Goal: Task Accomplishment & Management: Manage account settings

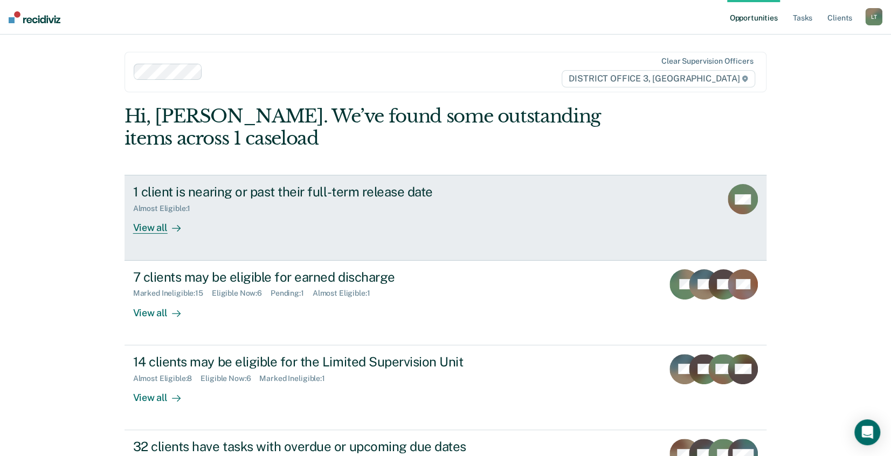
click at [150, 228] on div "View all" at bounding box center [163, 223] width 60 height 21
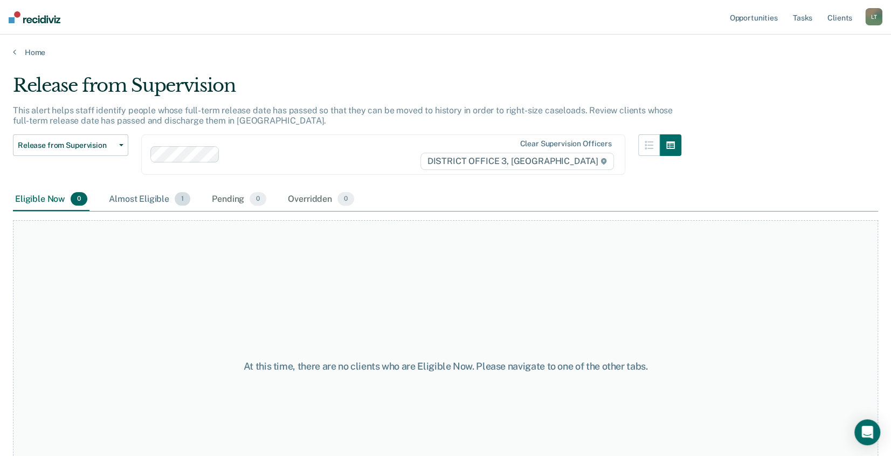
click at [178, 198] on span "1" at bounding box center [183, 199] width 16 height 14
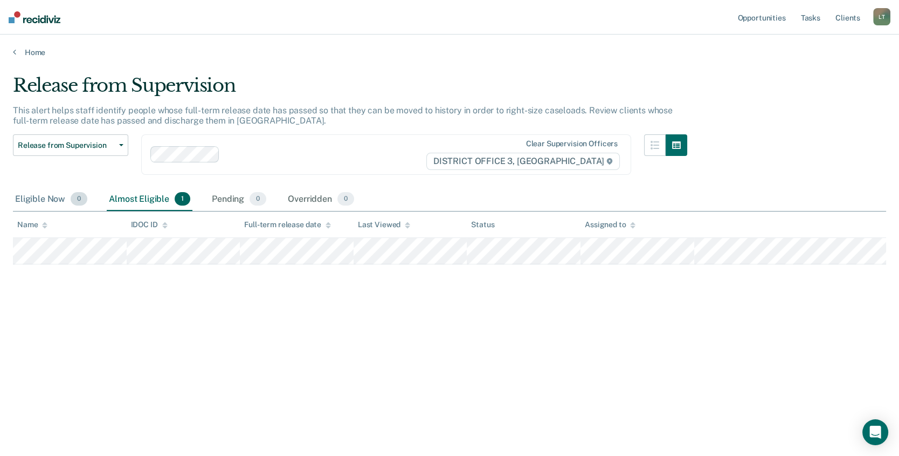
click at [39, 199] on div "Eligible Now 0" at bounding box center [51, 200] width 77 height 24
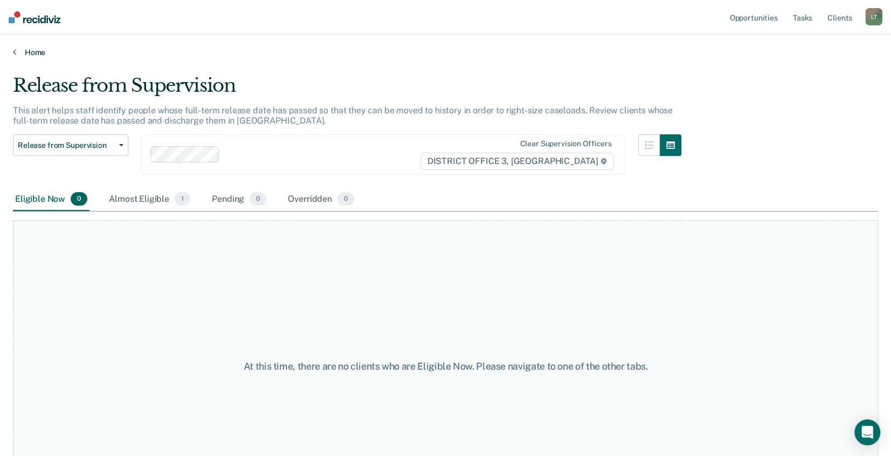
click at [15, 50] on icon at bounding box center [14, 51] width 3 height 9
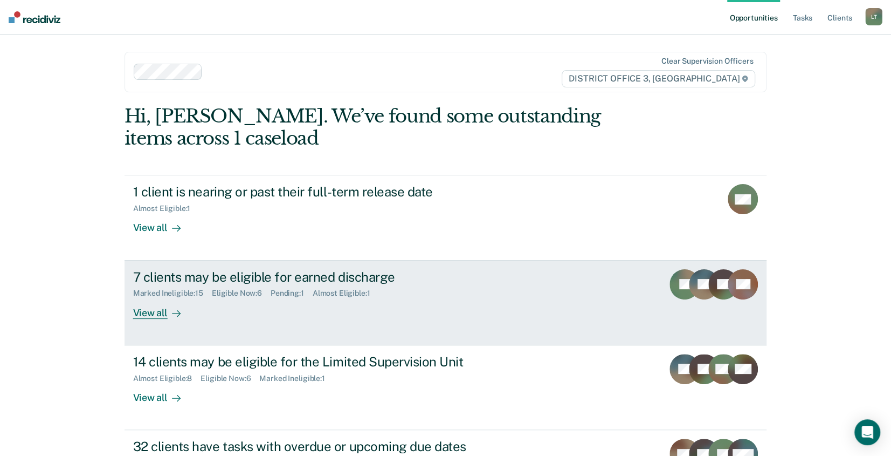
click at [149, 312] on div "View all" at bounding box center [163, 308] width 60 height 21
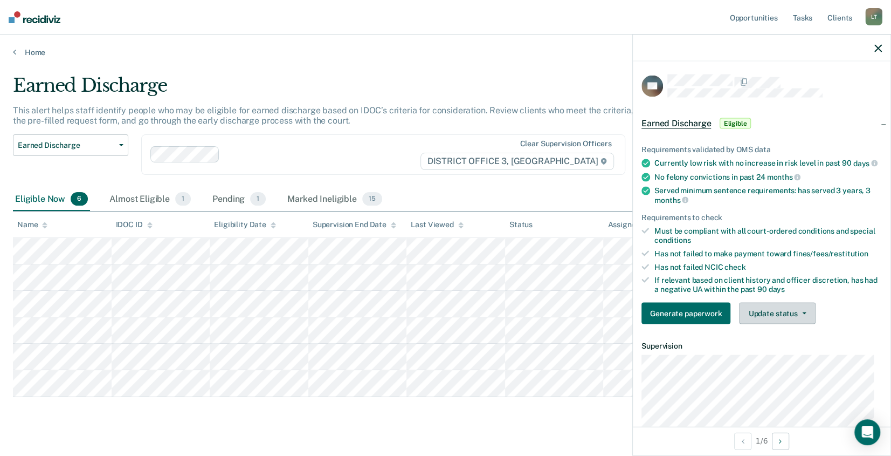
click at [773, 320] on button "Update status" at bounding box center [777, 313] width 76 height 22
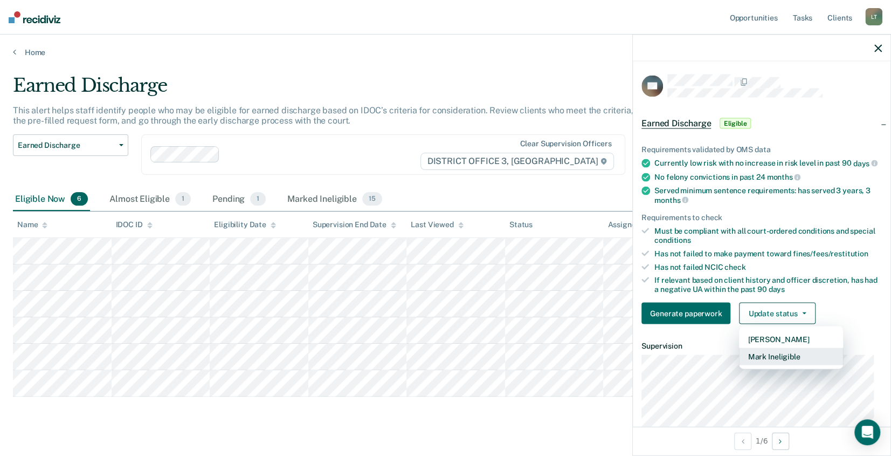
click at [776, 364] on button "Mark Ineligible" at bounding box center [791, 356] width 104 height 17
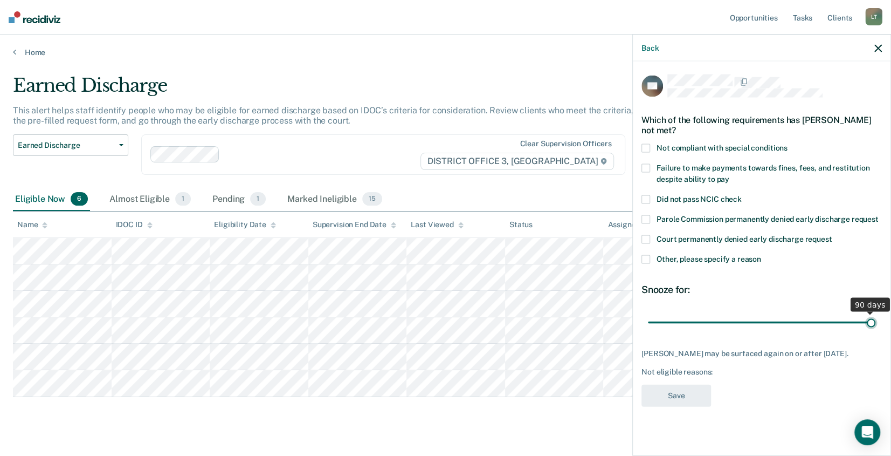
drag, startPoint x: 724, startPoint y: 320, endPoint x: 900, endPoint y: 322, distance: 176.3
type input "90"
click at [876, 322] on input "range" at bounding box center [762, 322] width 228 height 19
click at [644, 238] on span at bounding box center [646, 239] width 9 height 9
click at [644, 257] on span at bounding box center [646, 259] width 9 height 9
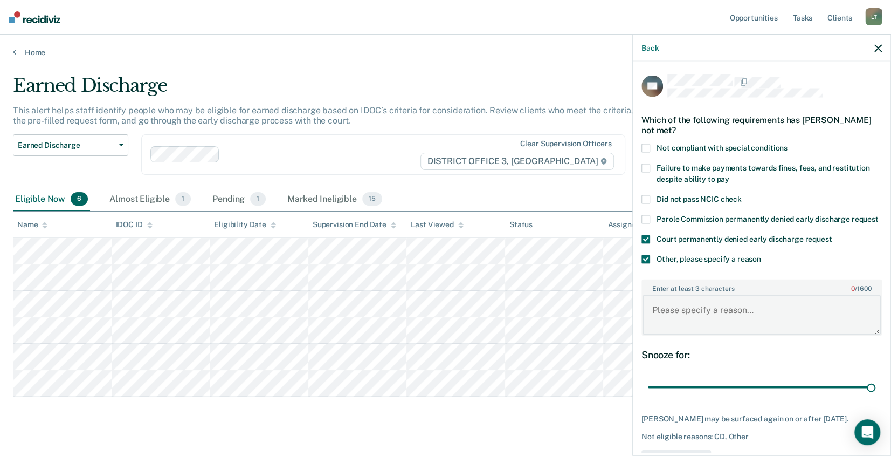
click at [660, 320] on textarea "Enter at least 3 characters 0 / 1600" at bounding box center [762, 314] width 238 height 40
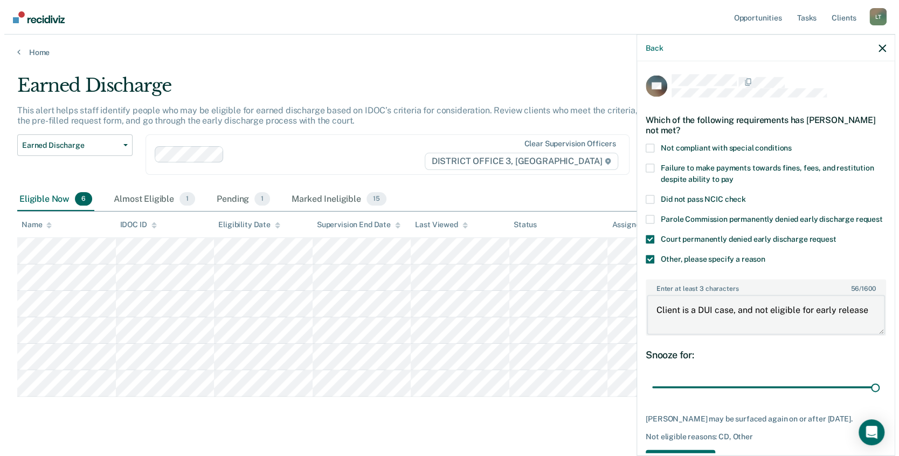
scroll to position [56, 0]
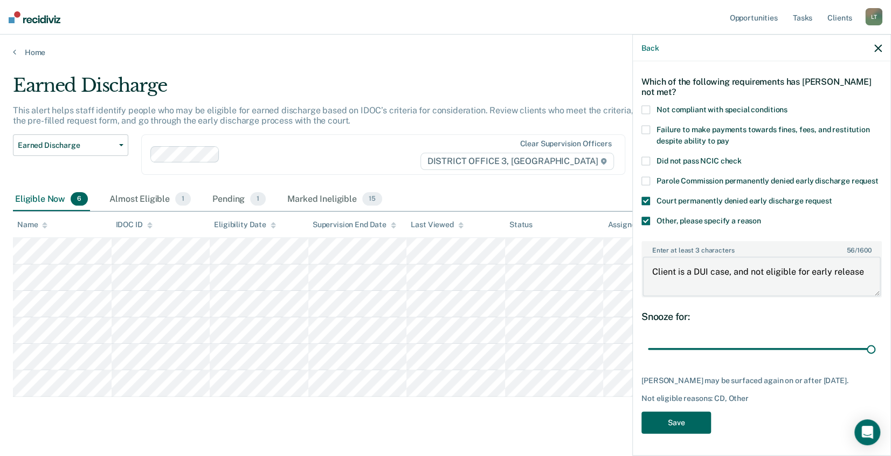
type textarea "Client is a DUI case, and not eligible for early release"
click at [674, 423] on button "Save" at bounding box center [677, 422] width 70 height 22
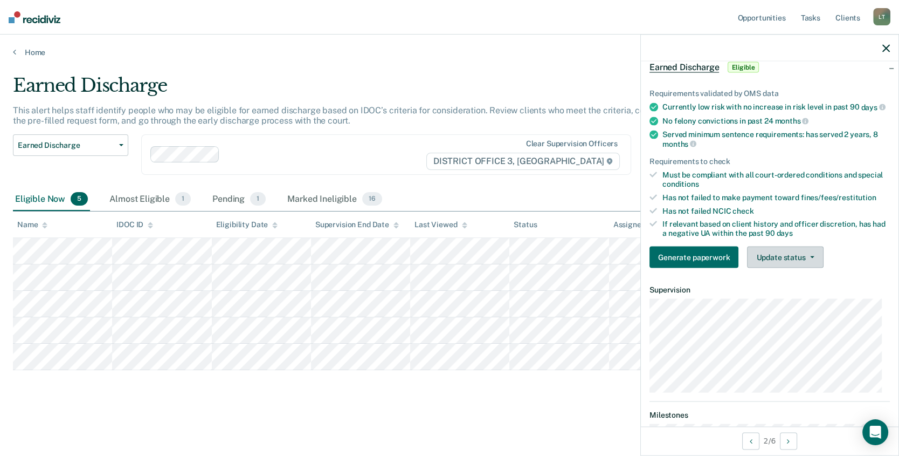
click at [785, 264] on button "Update status" at bounding box center [785, 257] width 76 height 22
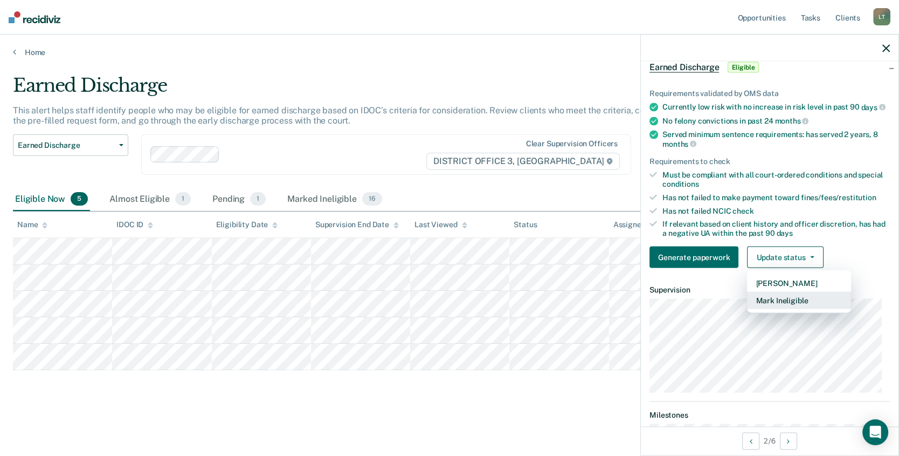
click at [782, 306] on button "Mark Ineligible" at bounding box center [799, 300] width 104 height 17
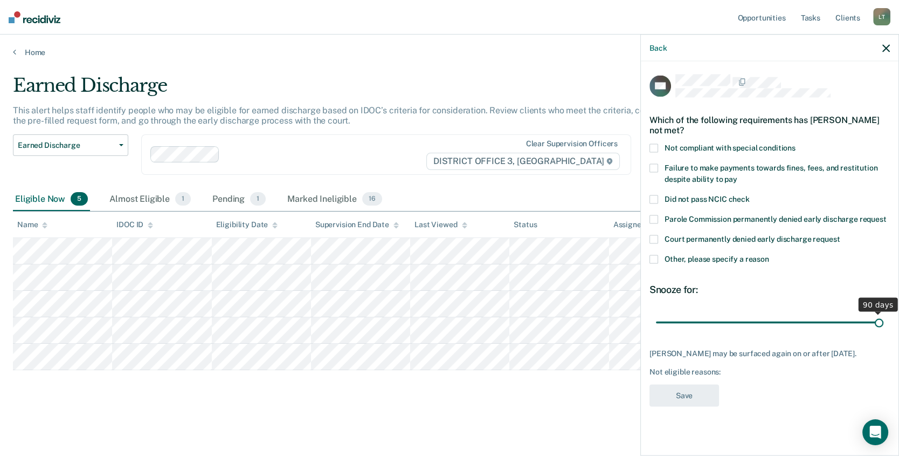
drag, startPoint x: 732, startPoint y: 321, endPoint x: 901, endPoint y: 318, distance: 169.3
type input "90"
click at [884, 318] on input "range" at bounding box center [770, 322] width 228 height 19
click at [652, 144] on span at bounding box center [654, 148] width 9 height 9
click at [689, 391] on button "Save" at bounding box center [685, 395] width 70 height 22
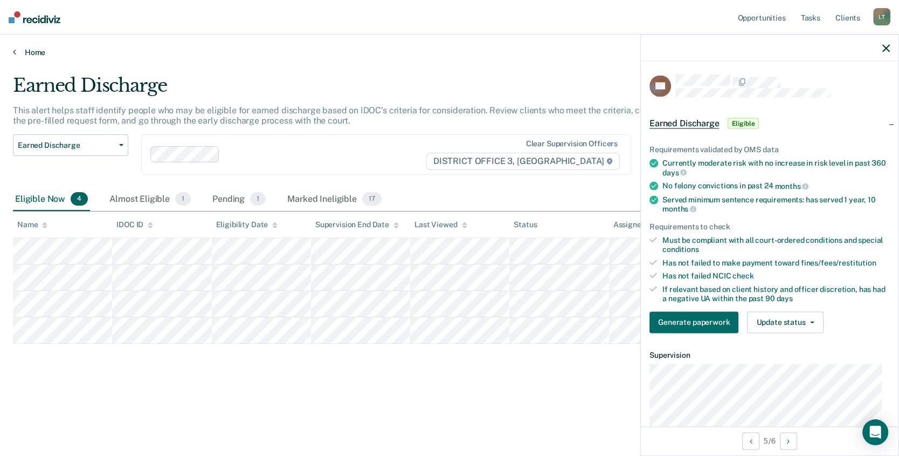
click at [14, 51] on icon at bounding box center [14, 51] width 3 height 9
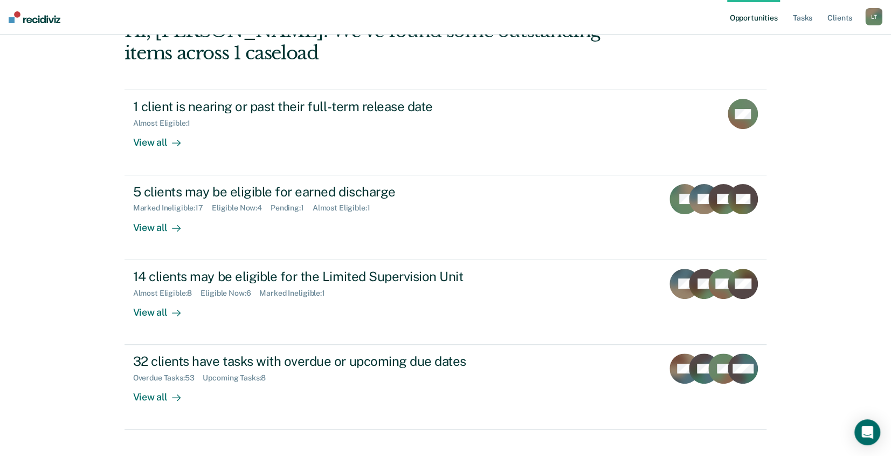
scroll to position [101, 0]
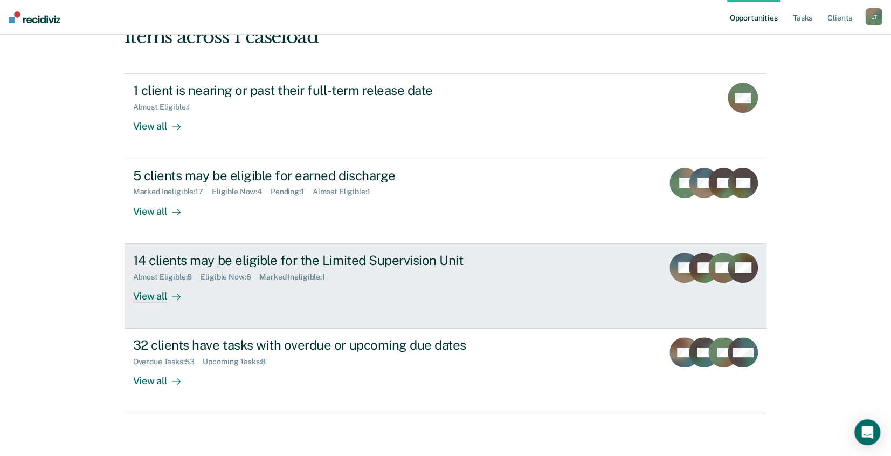
click at [148, 293] on div "View all" at bounding box center [163, 291] width 60 height 21
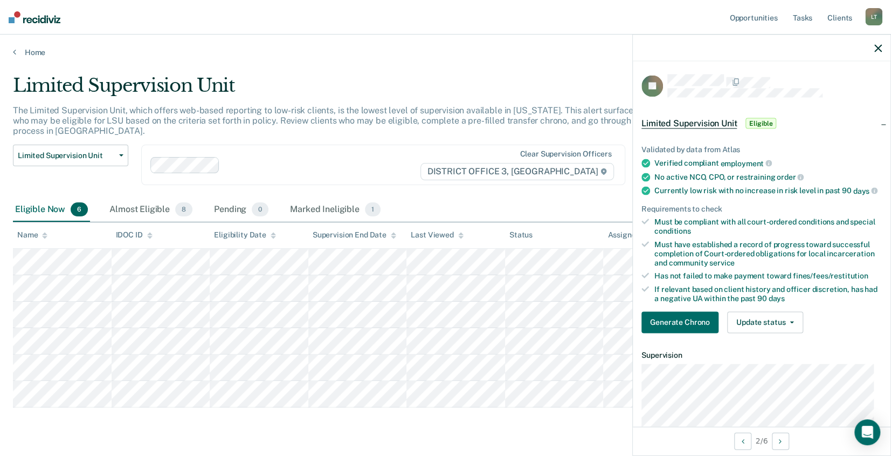
click at [762, 122] on span "Eligible" at bounding box center [761, 123] width 31 height 11
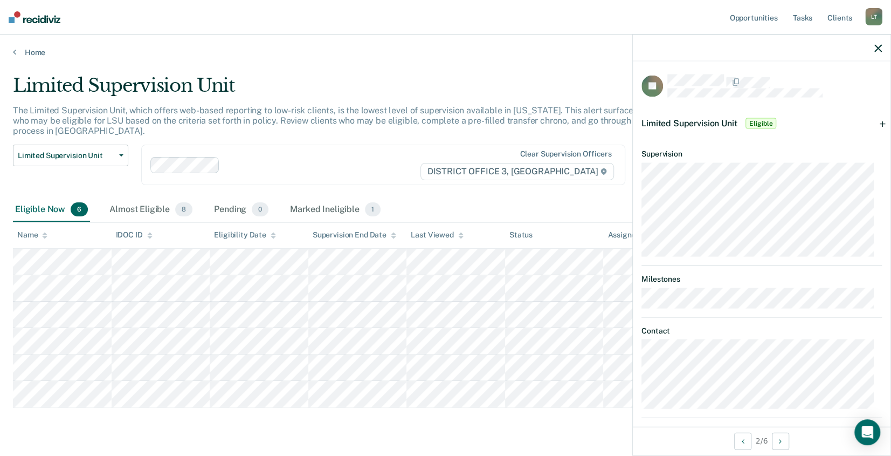
click at [763, 126] on span "Eligible" at bounding box center [761, 123] width 31 height 11
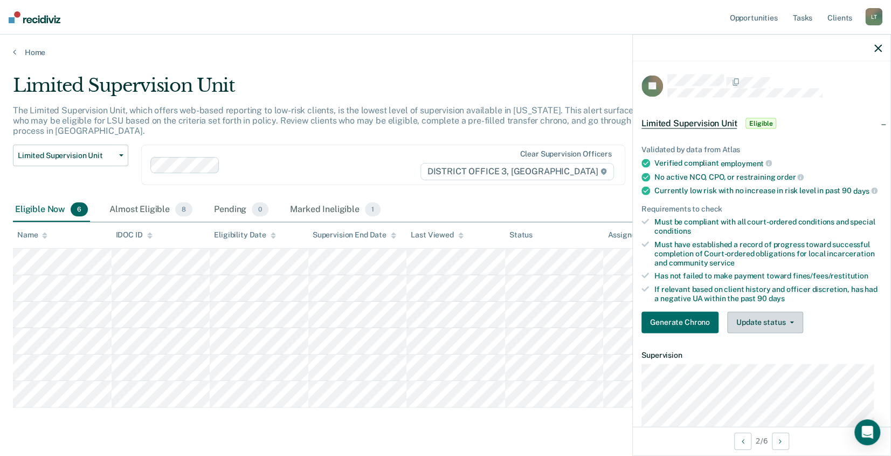
click at [768, 328] on button "Update status" at bounding box center [765, 322] width 76 height 22
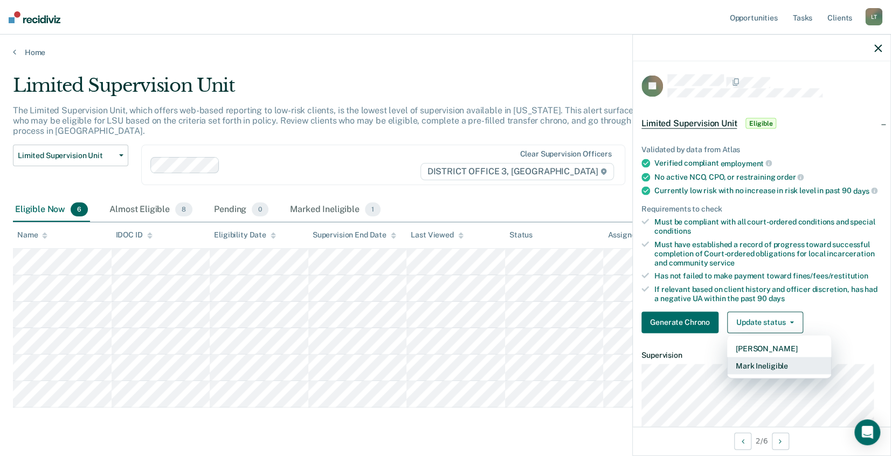
click at [761, 373] on button "Mark Ineligible" at bounding box center [779, 364] width 104 height 17
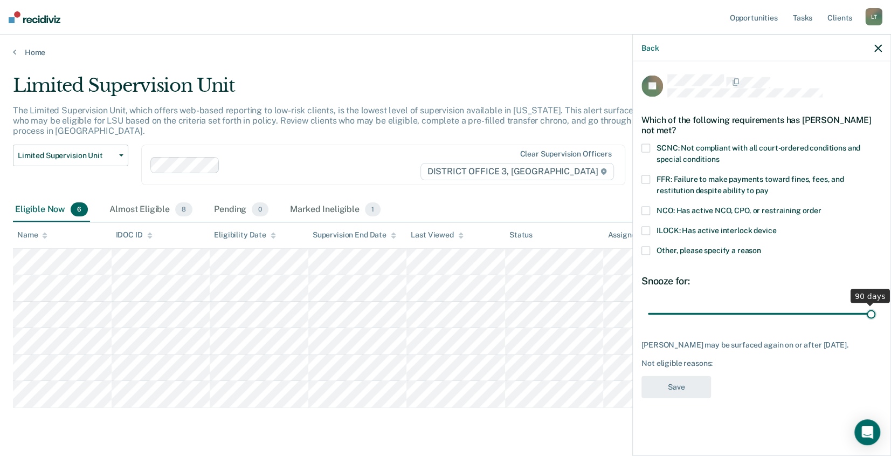
drag, startPoint x: 724, startPoint y: 312, endPoint x: 890, endPoint y: 310, distance: 166.6
type input "90"
click at [876, 310] on input "range" at bounding box center [762, 313] width 228 height 19
click at [645, 250] on span at bounding box center [646, 250] width 9 height 9
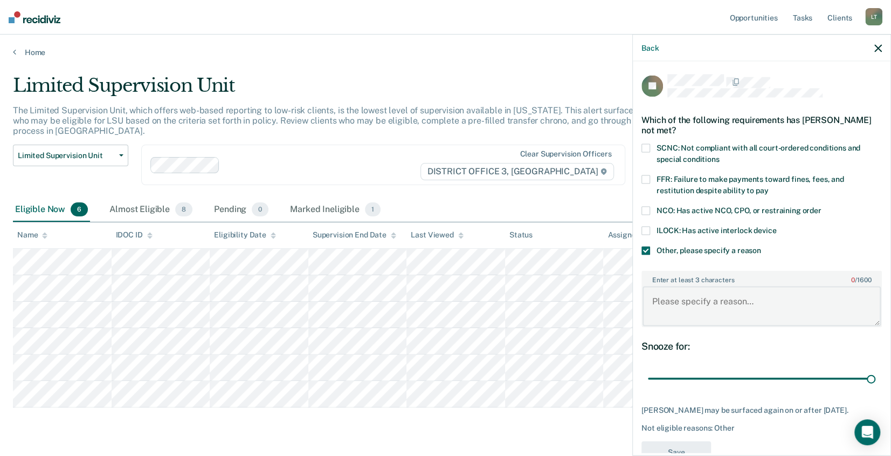
click at [652, 299] on textarea "Enter at least 3 characters 0 / 1600" at bounding box center [762, 306] width 238 height 40
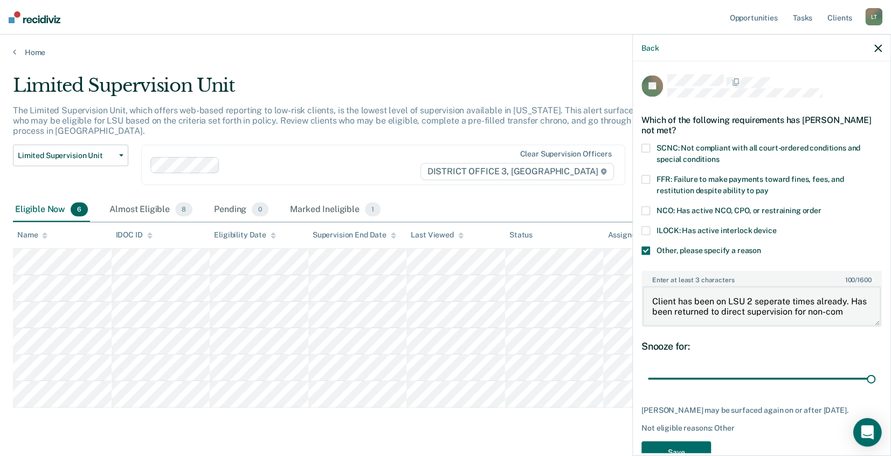
scroll to position [2, 0]
click at [711, 318] on textarea "Client has been on LSU 2 separate times already. Has been returned to direct su…" at bounding box center [762, 306] width 238 height 40
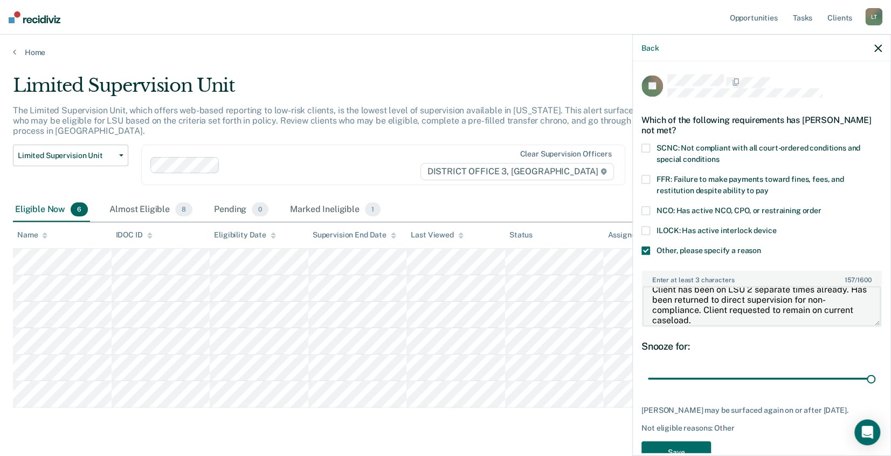
scroll to position [36, 0]
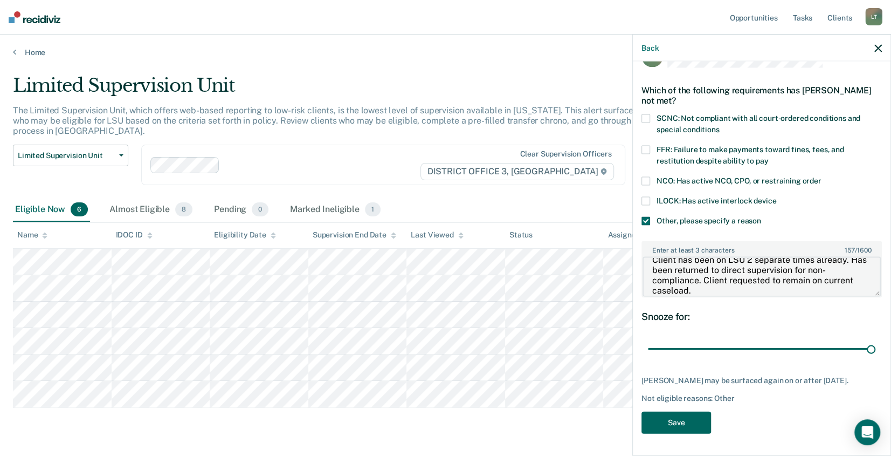
type textarea "Client has been on LSU 2 separate times already. Has been returned to direct su…"
click at [687, 416] on button "Save" at bounding box center [677, 422] width 70 height 22
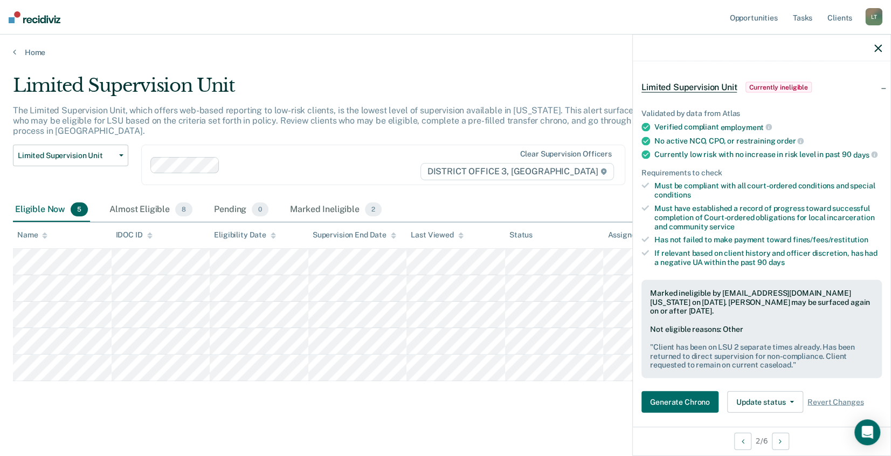
click at [12, 50] on div "Home" at bounding box center [445, 46] width 891 height 23
click at [15, 51] on icon at bounding box center [14, 51] width 3 height 9
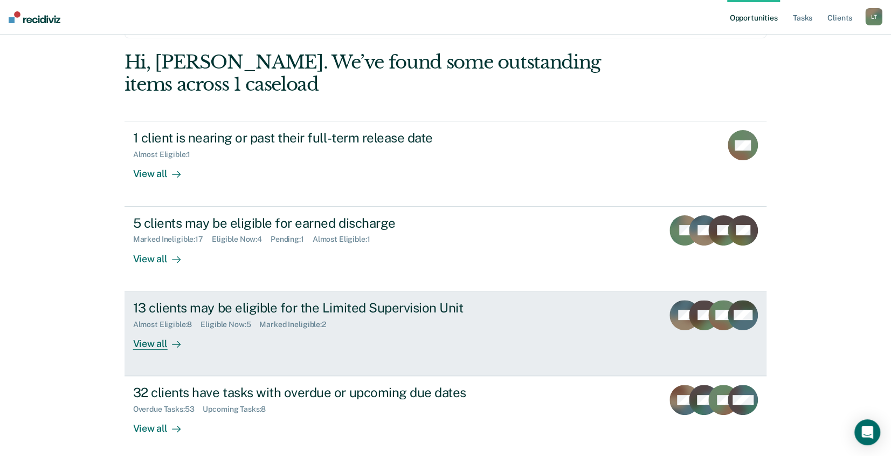
scroll to position [101, 0]
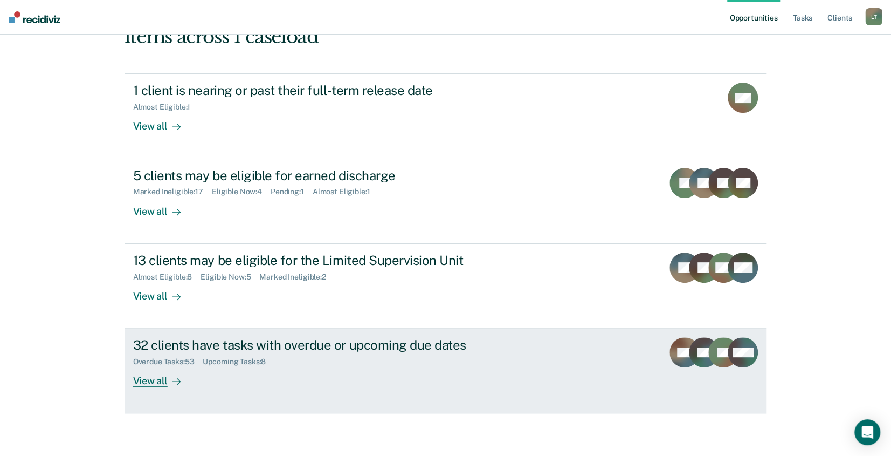
click at [155, 378] on div "View all" at bounding box center [163, 376] width 60 height 21
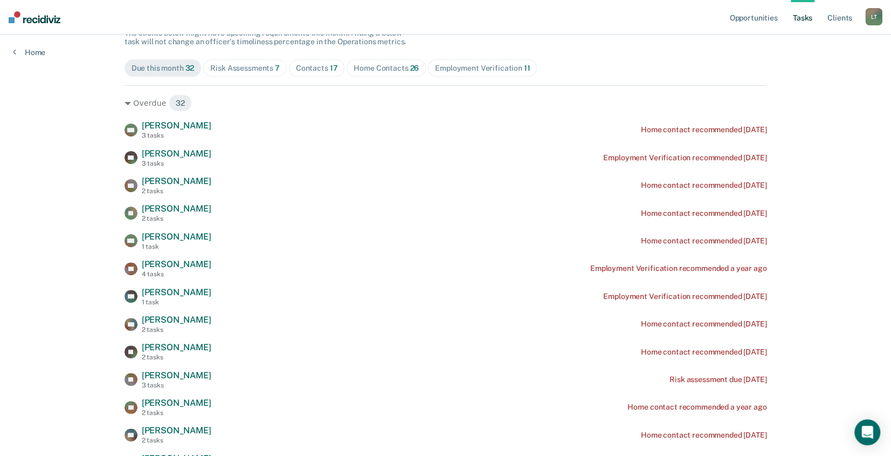
scroll to position [108, 0]
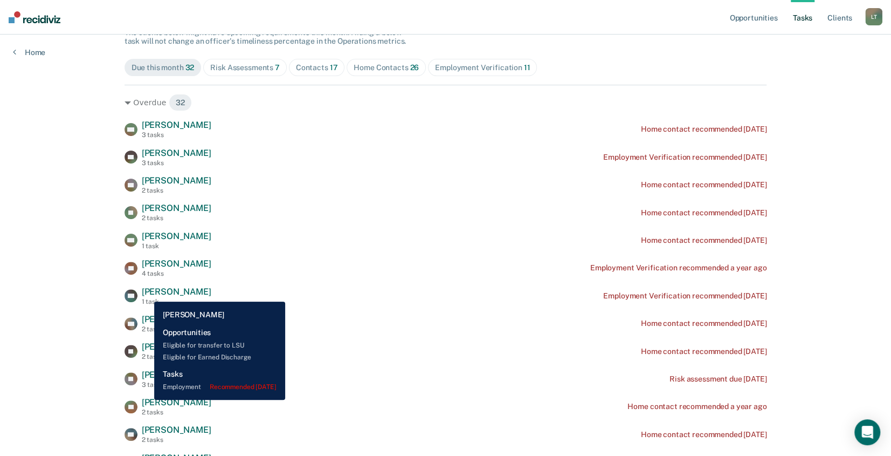
click at [147, 293] on span "[PERSON_NAME]" at bounding box center [177, 291] width 70 height 10
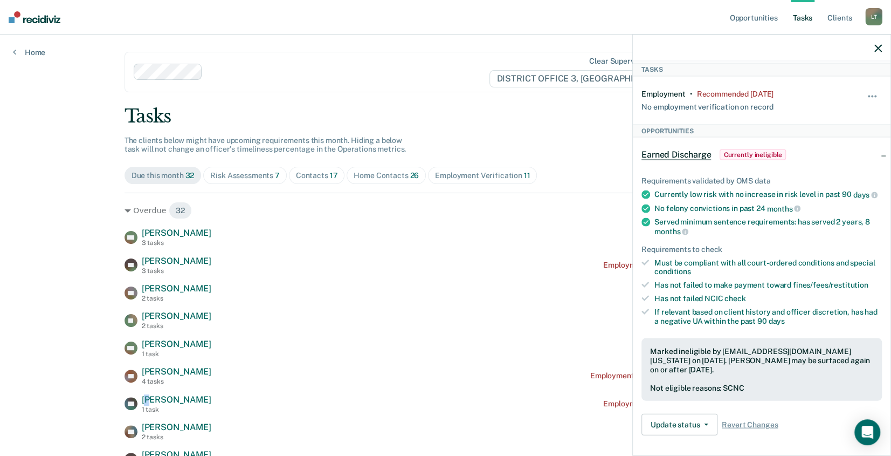
scroll to position [0, 0]
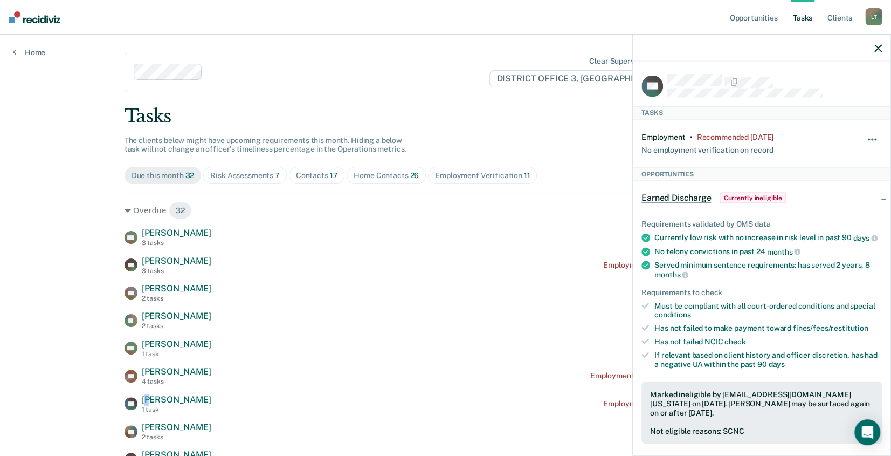
click at [871, 138] on span "button" at bounding box center [872, 139] width 2 height 2
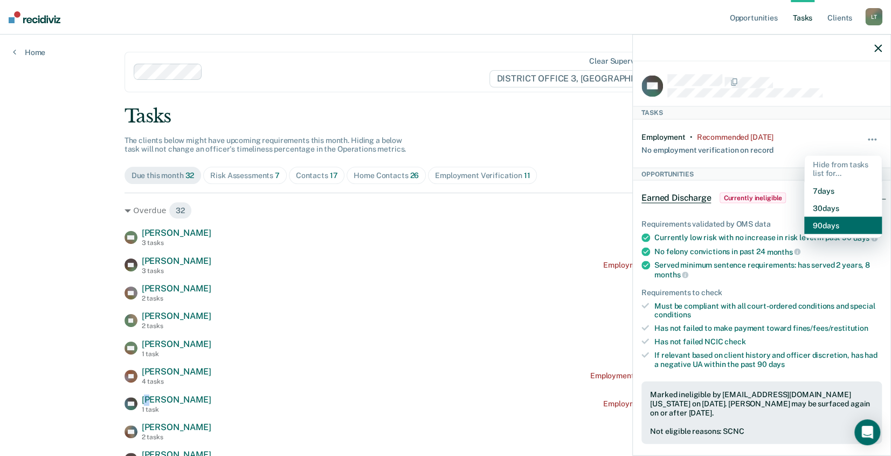
click at [826, 222] on button "90 days" at bounding box center [843, 225] width 78 height 17
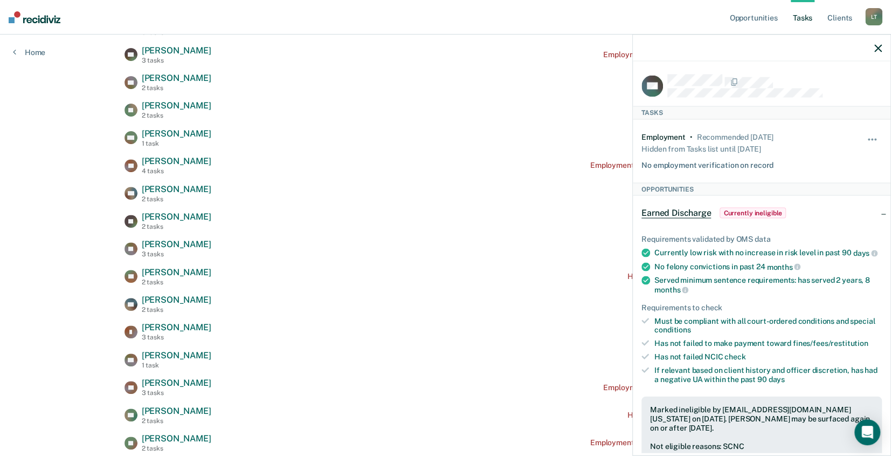
scroll to position [216, 0]
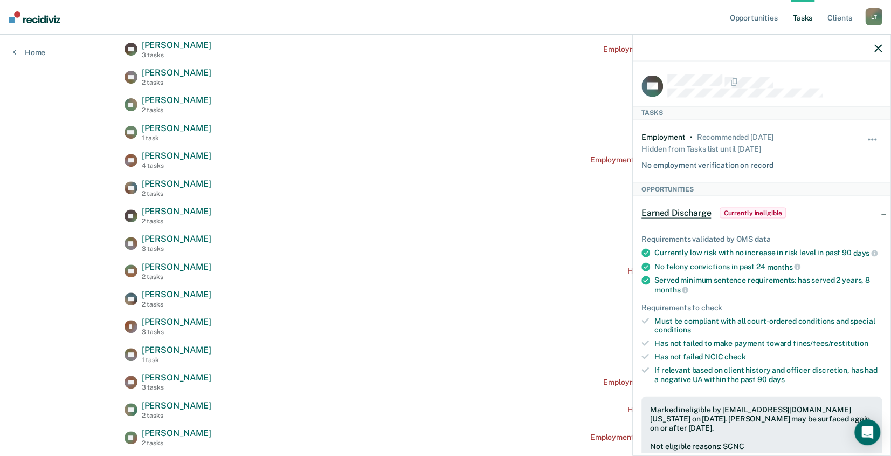
click at [876, 50] on icon "button" at bounding box center [879, 48] width 8 height 8
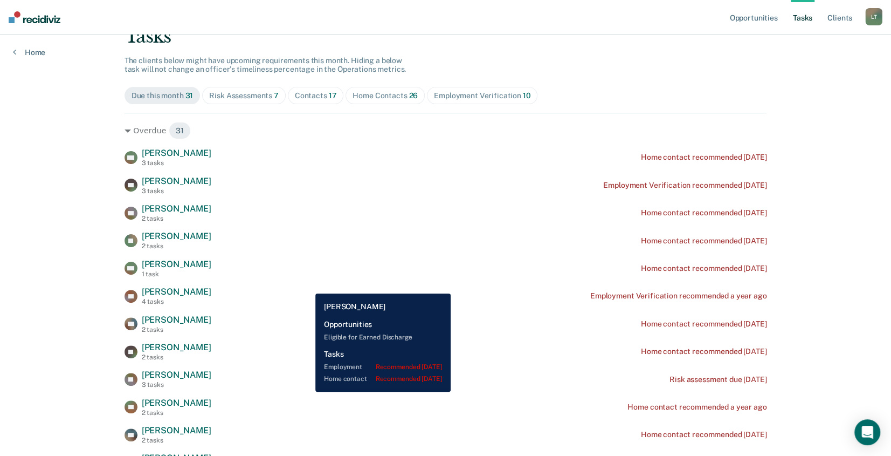
scroll to position [108, 0]
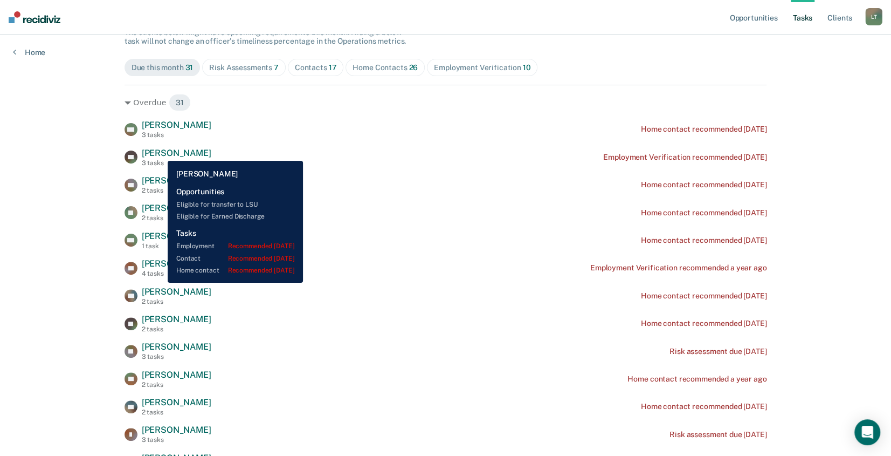
click at [160, 153] on span "[PERSON_NAME]" at bounding box center [177, 153] width 70 height 10
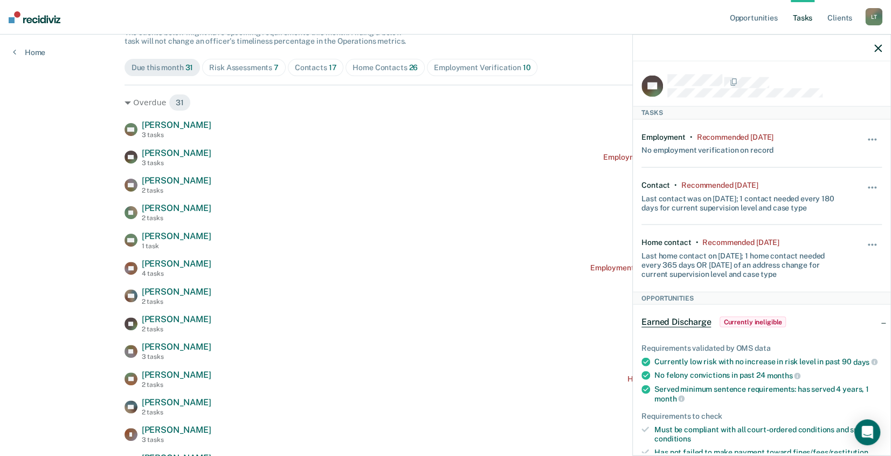
click at [875, 46] on icon "button" at bounding box center [879, 48] width 8 height 8
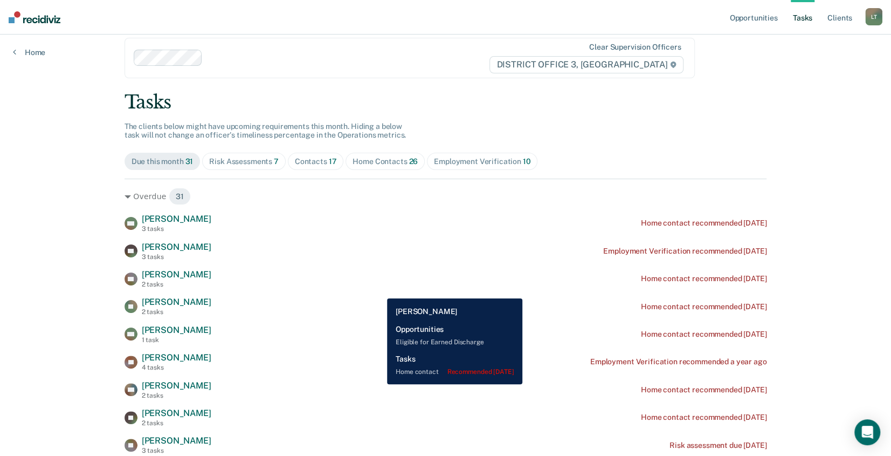
scroll to position [0, 0]
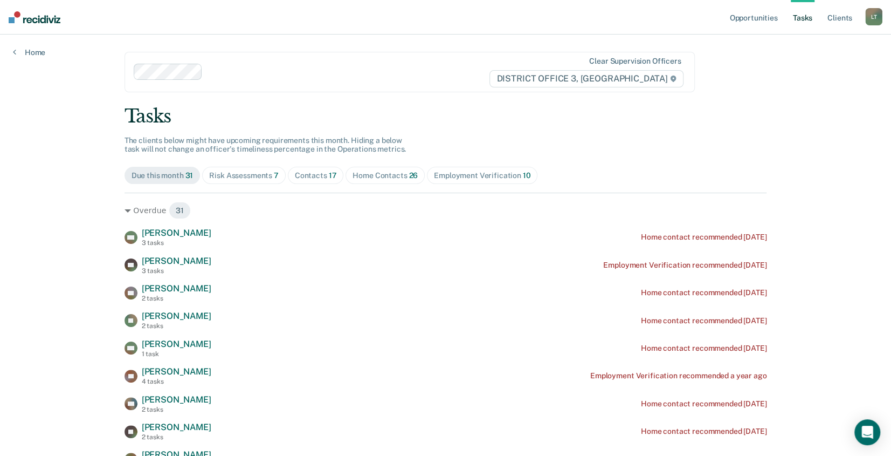
click at [380, 176] on div "Home Contacts 26" at bounding box center [385, 175] width 65 height 9
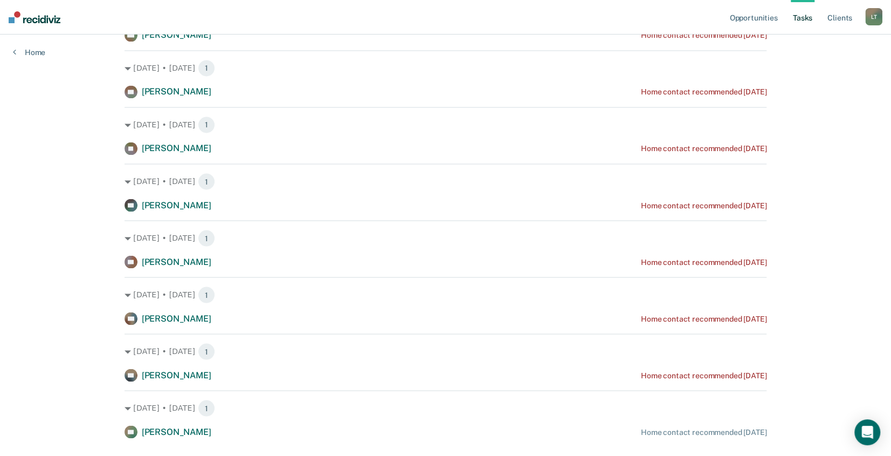
scroll to position [1242, 0]
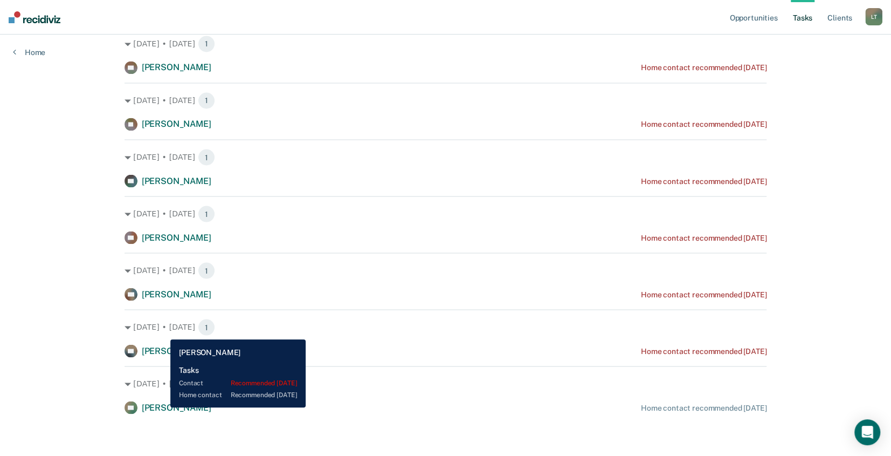
click at [163, 407] on span "[PERSON_NAME]" at bounding box center [177, 407] width 70 height 10
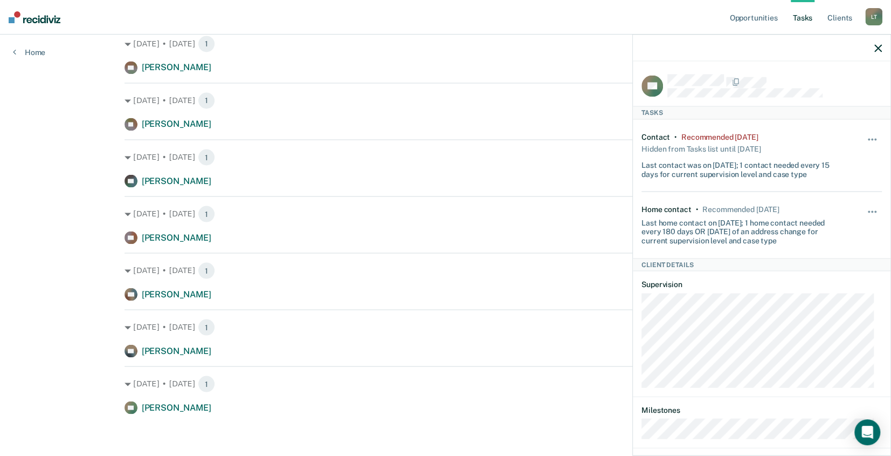
click at [876, 43] on button "button" at bounding box center [879, 47] width 8 height 9
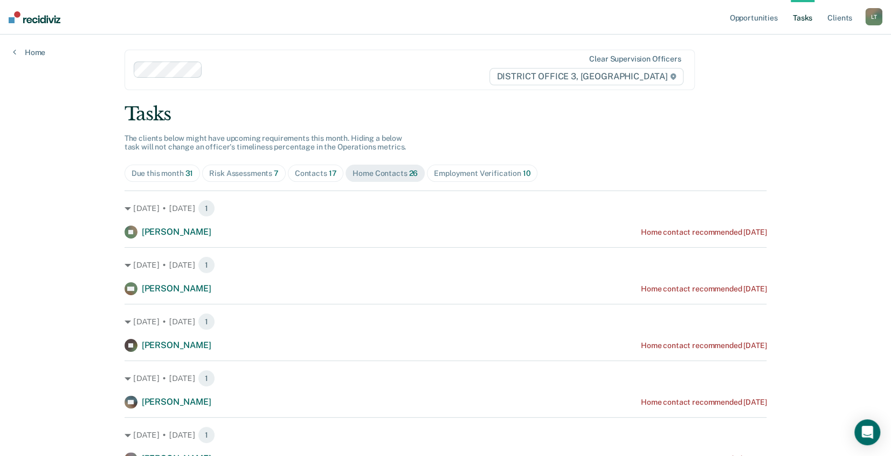
scroll to position [0, 0]
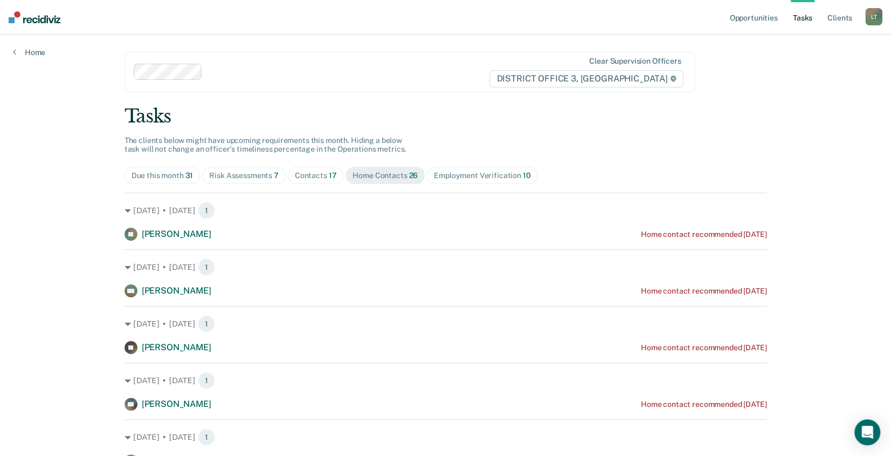
drag, startPoint x: 384, startPoint y: 174, endPoint x: 618, endPoint y: 135, distance: 237.7
click at [314, 173] on div "Contacts 17" at bounding box center [316, 175] width 42 height 9
